Goal: Transaction & Acquisition: Book appointment/travel/reservation

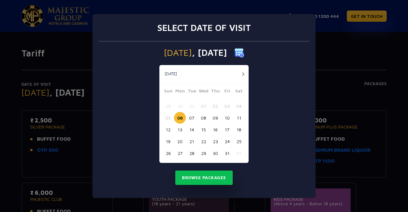
click at [307, 25] on div "Select date of visit" at bounding box center [204, 27] width 210 height 27
click at [221, 177] on button "Browse Packages" at bounding box center [203, 177] width 57 height 15
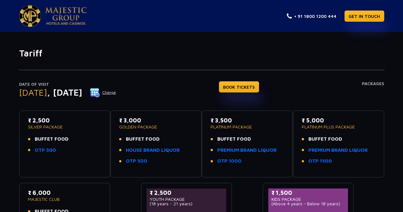
click at [116, 89] on button "Change" at bounding box center [103, 92] width 26 height 10
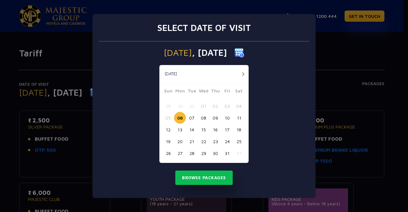
click at [245, 73] on button "button" at bounding box center [243, 74] width 8 height 8
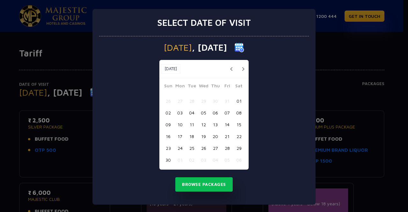
click at [226, 124] on button "14" at bounding box center [227, 124] width 12 height 12
click at [209, 181] on button "Browse Packages" at bounding box center [203, 184] width 57 height 15
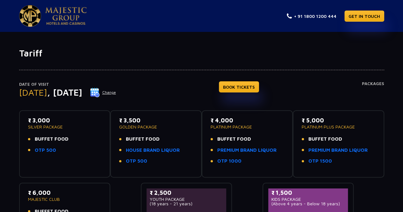
click at [116, 92] on button "Change" at bounding box center [103, 92] width 26 height 10
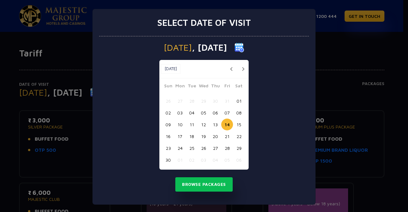
click at [227, 68] on button "button" at bounding box center [231, 69] width 8 height 8
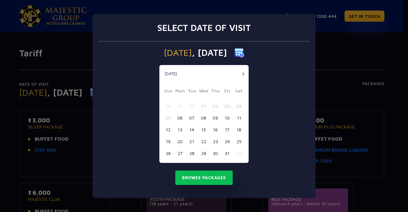
click at [205, 130] on button "15" at bounding box center [203, 130] width 12 height 12
click at [205, 173] on button "Browse Packages" at bounding box center [203, 177] width 57 height 15
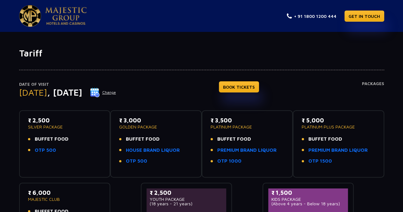
click at [116, 91] on button "Change" at bounding box center [103, 92] width 26 height 10
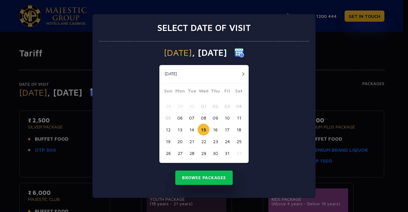
click at [242, 74] on button "button" at bounding box center [243, 74] width 8 height 8
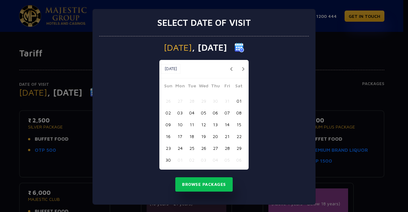
click at [198, 125] on button "12" at bounding box center [203, 124] width 12 height 12
click at [204, 182] on button "Browse Packages" at bounding box center [203, 184] width 57 height 15
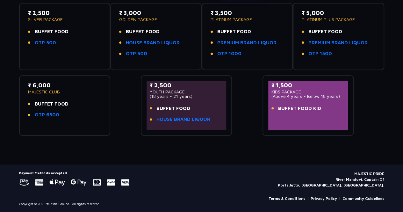
scroll to position [12, 0]
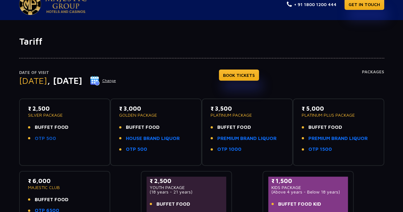
click at [45, 135] on link "OTP 500" at bounding box center [45, 138] width 21 height 7
click at [41, 109] on p "₹ 2,500" at bounding box center [65, 108] width 74 height 9
click at [259, 75] on link "BOOK TICKETS" at bounding box center [239, 74] width 40 height 11
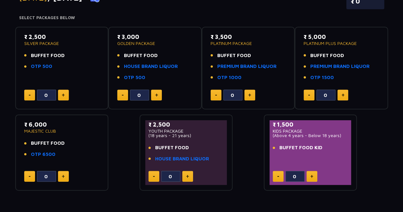
scroll to position [96, 0]
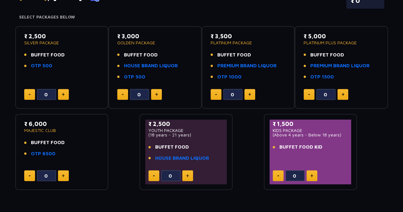
click at [62, 93] on img at bounding box center [63, 94] width 3 height 3
type input "2"
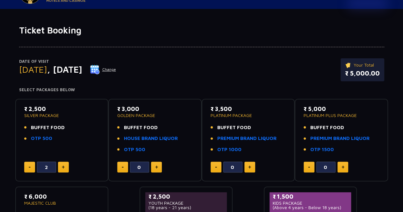
scroll to position [0, 0]
